Goal: Find specific page/section: Find specific page/section

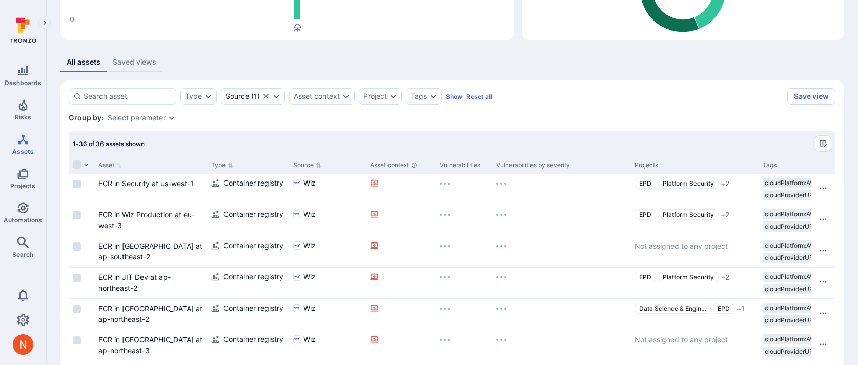
scroll to position [155, 0]
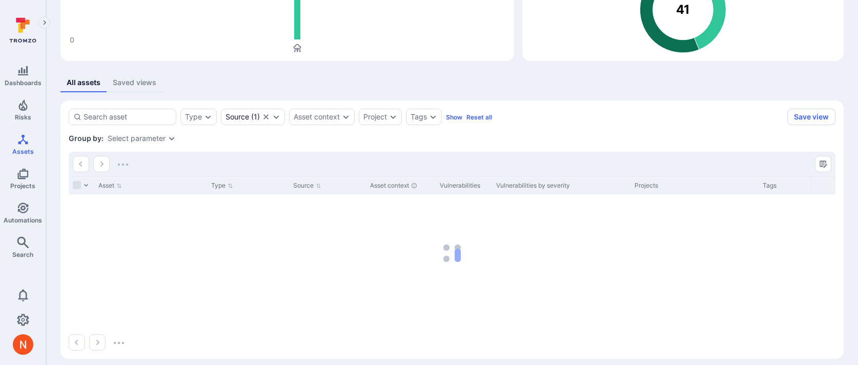
scroll to position [132, 0]
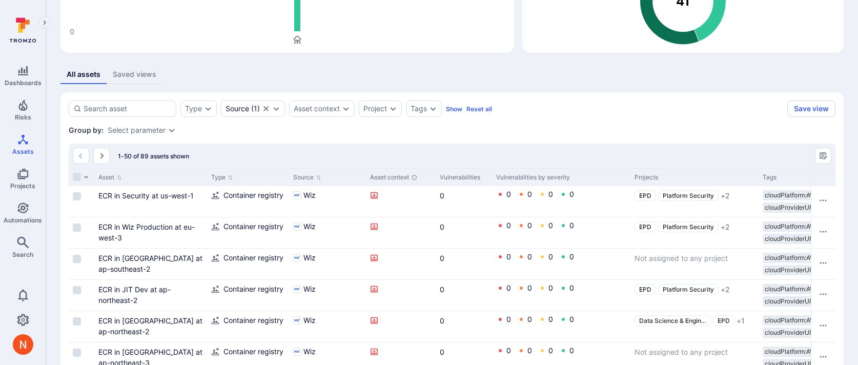
click at [166, 125] on div "Group by: Select parameter" at bounding box center [452, 130] width 767 height 10
click at [166, 134] on div "Group by: Select parameter" at bounding box center [452, 130] width 767 height 10
click at [166, 130] on div "Select parameter" at bounding box center [142, 130] width 68 height 8
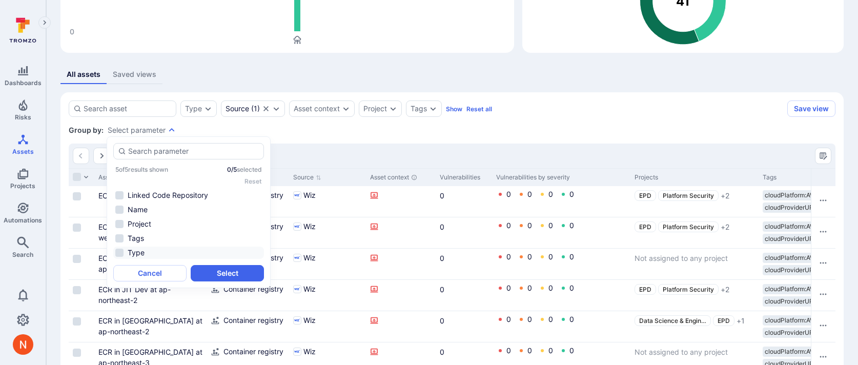
click at [146, 248] on li "Type" at bounding box center [188, 252] width 151 height 12
click at [212, 273] on button "Select" at bounding box center [227, 273] width 73 height 16
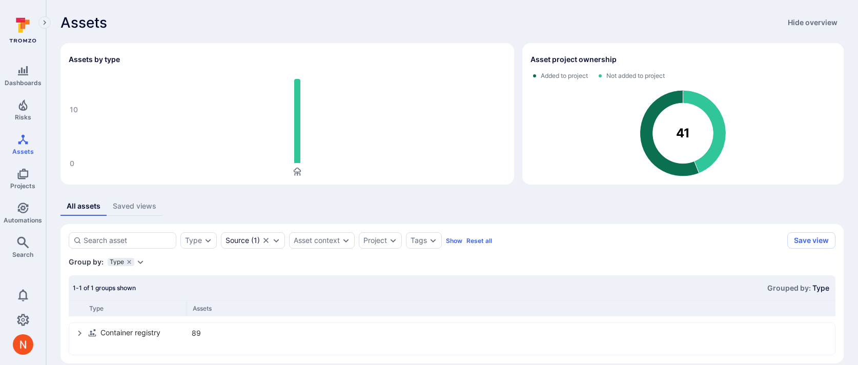
scroll to position [12, 0]
